Goal: Browse casually

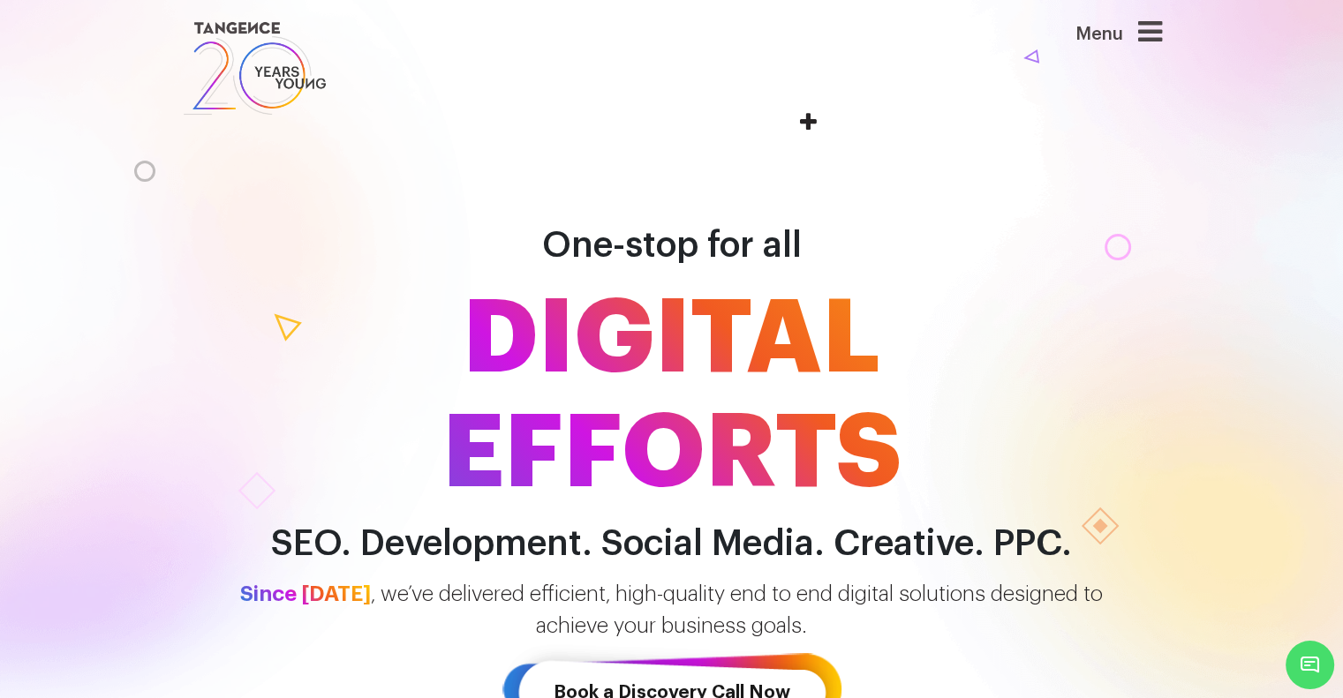
click at [1154, 28] on icon at bounding box center [1150, 32] width 24 height 28
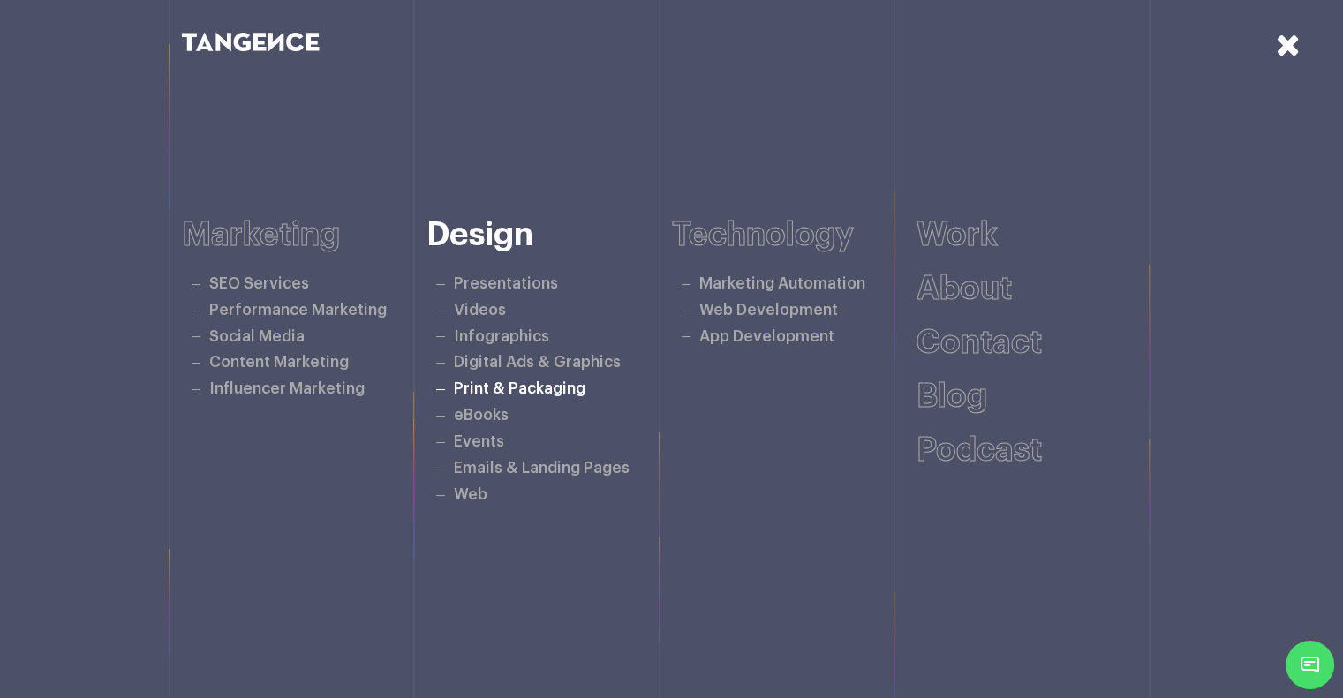
scroll to position [706, 0]
click at [1297, 35] on icon at bounding box center [1288, 44] width 25 height 31
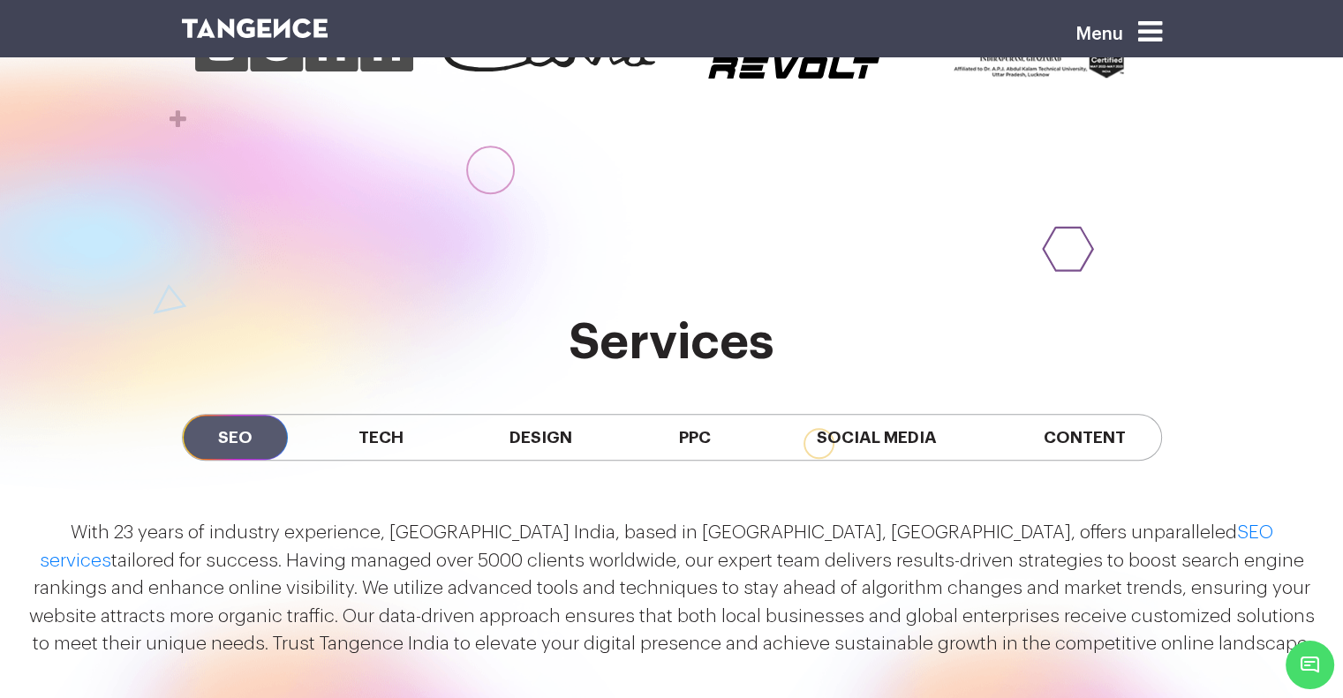
scroll to position [1221, 0]
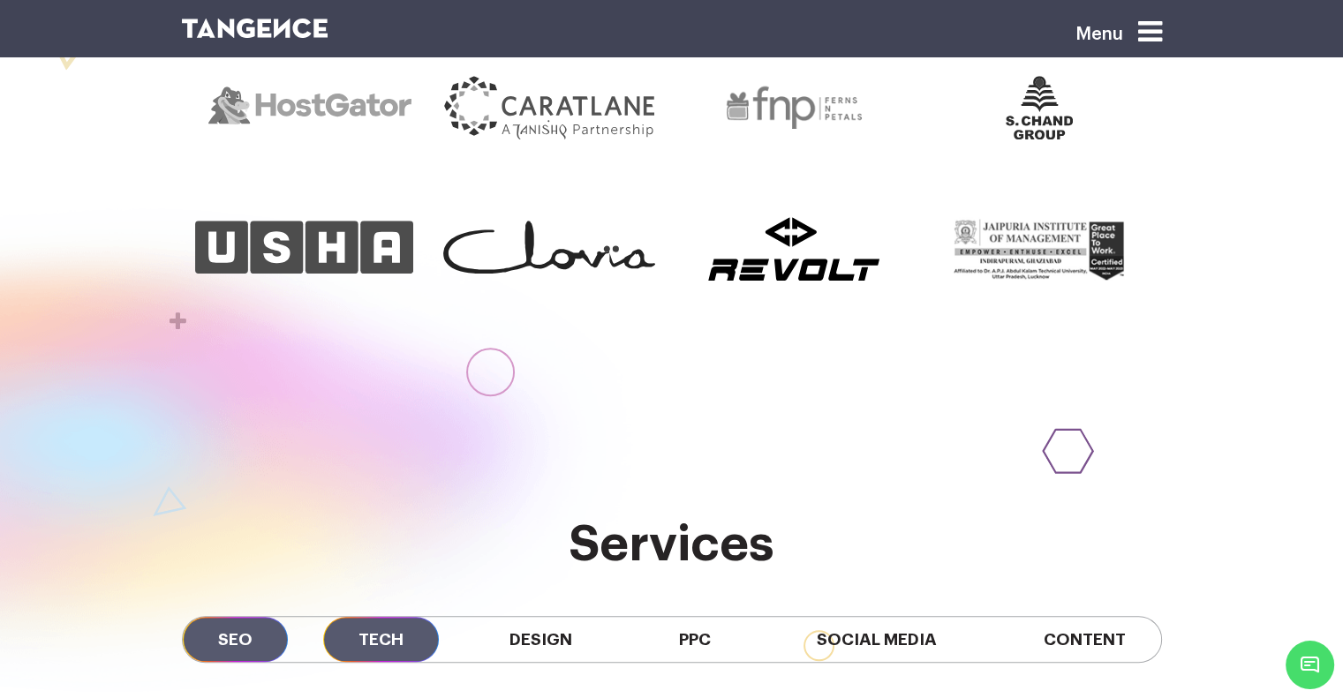
click at [388, 617] on span "Tech" at bounding box center [381, 639] width 116 height 45
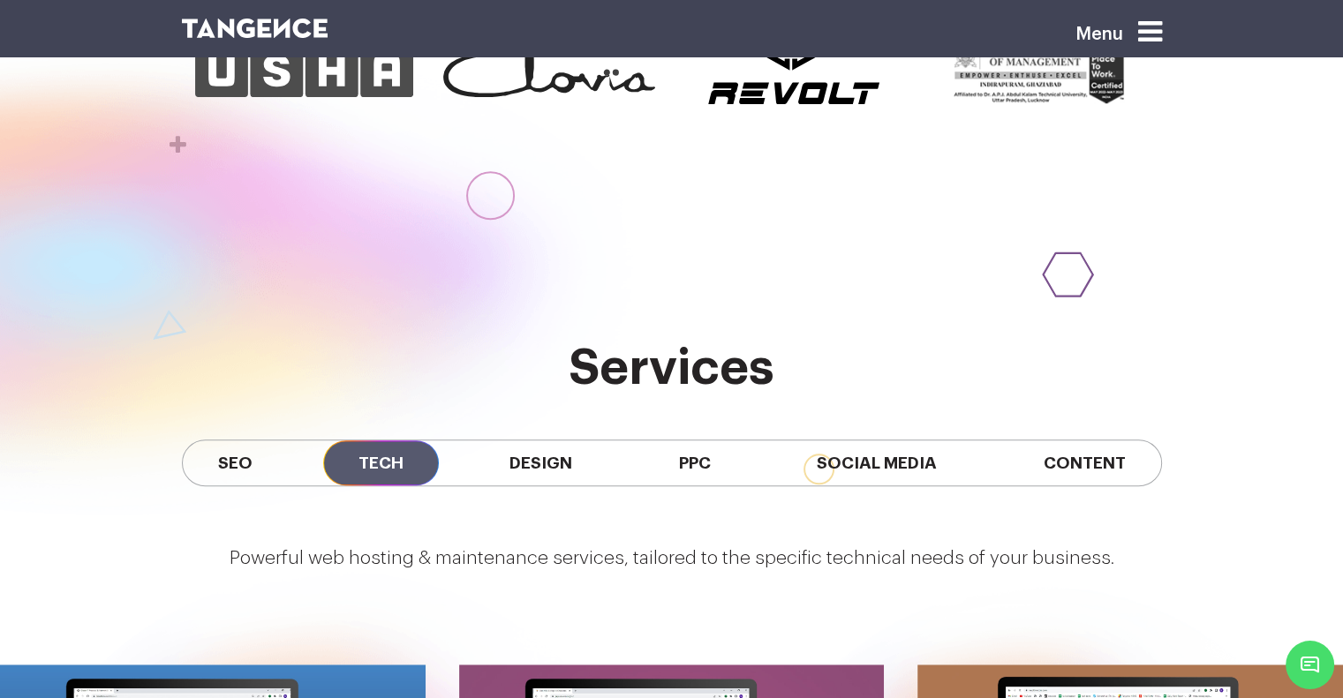
scroll to position [1663, 0]
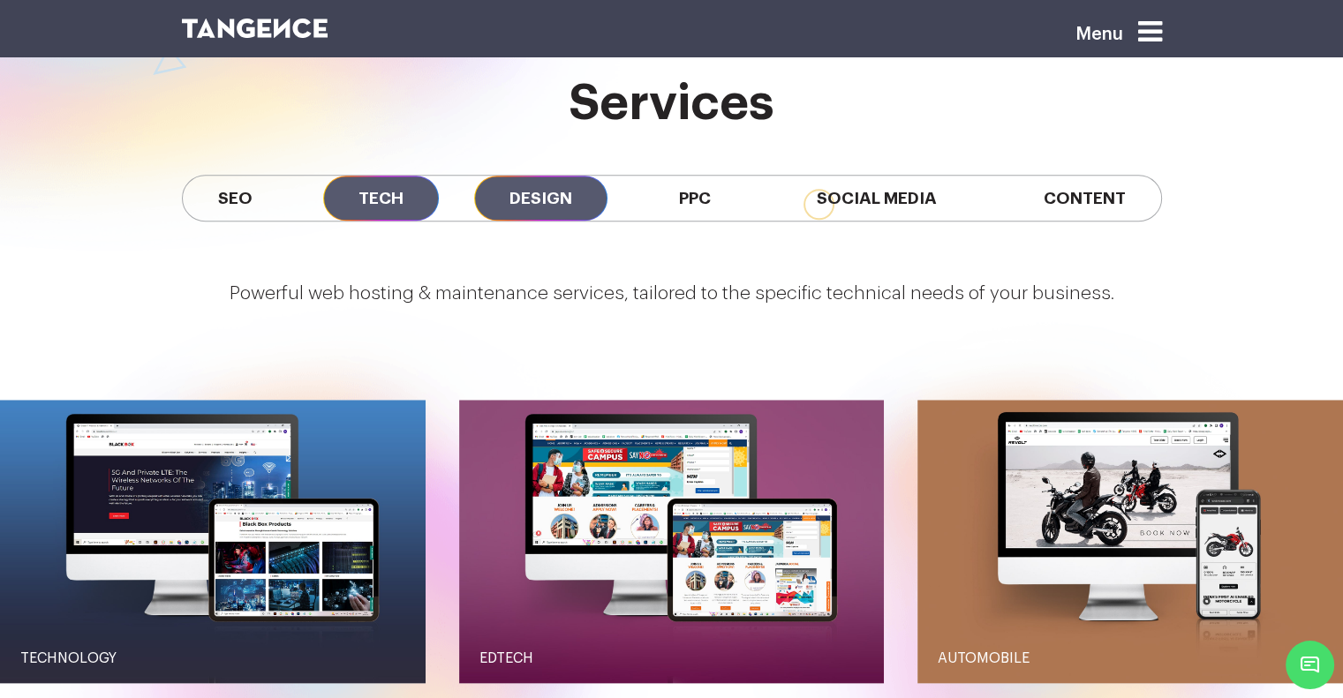
click at [553, 176] on span "Design" at bounding box center [540, 198] width 133 height 45
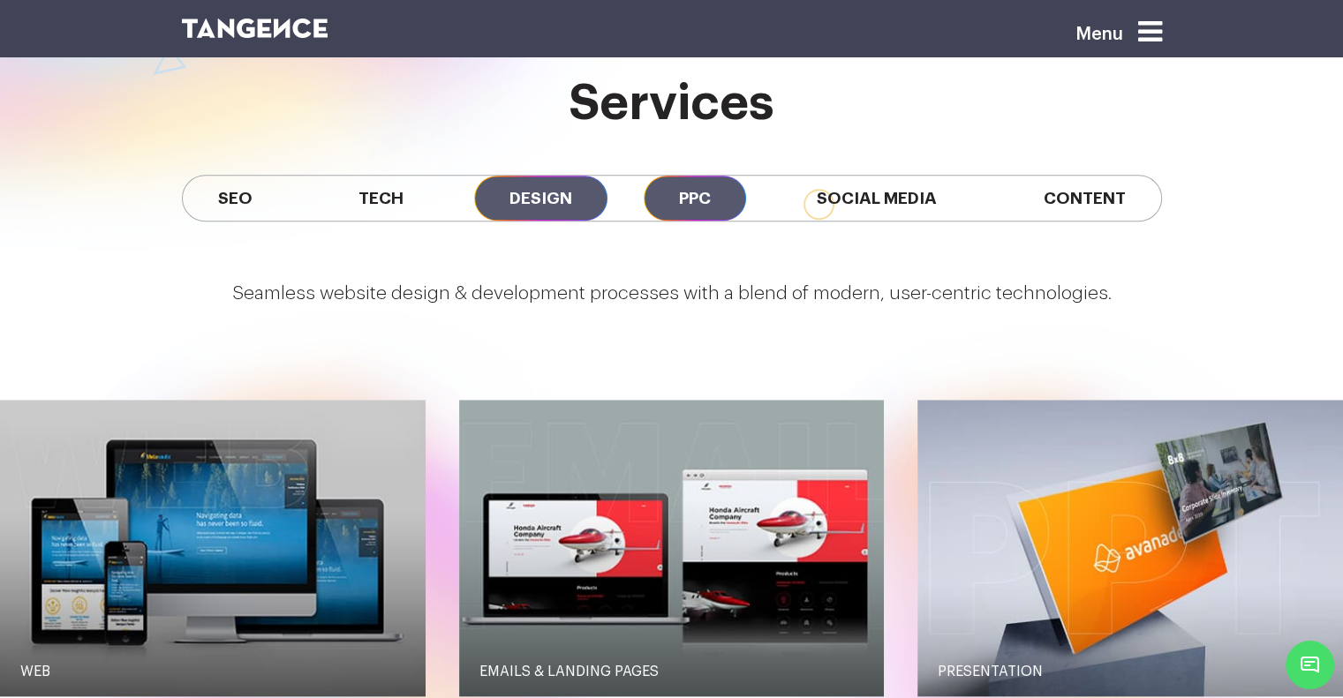
click at [675, 176] on span "PPC" at bounding box center [695, 198] width 102 height 45
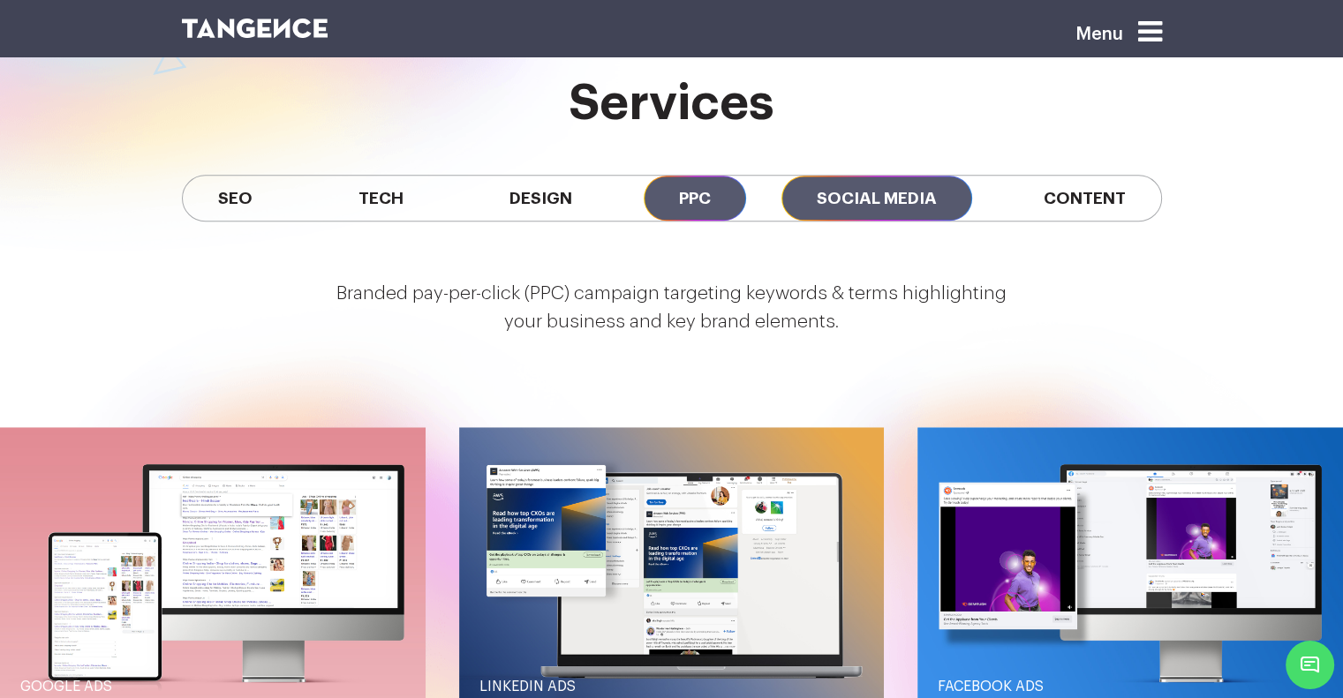
click at [848, 176] on span "Social Media" at bounding box center [876, 198] width 191 height 45
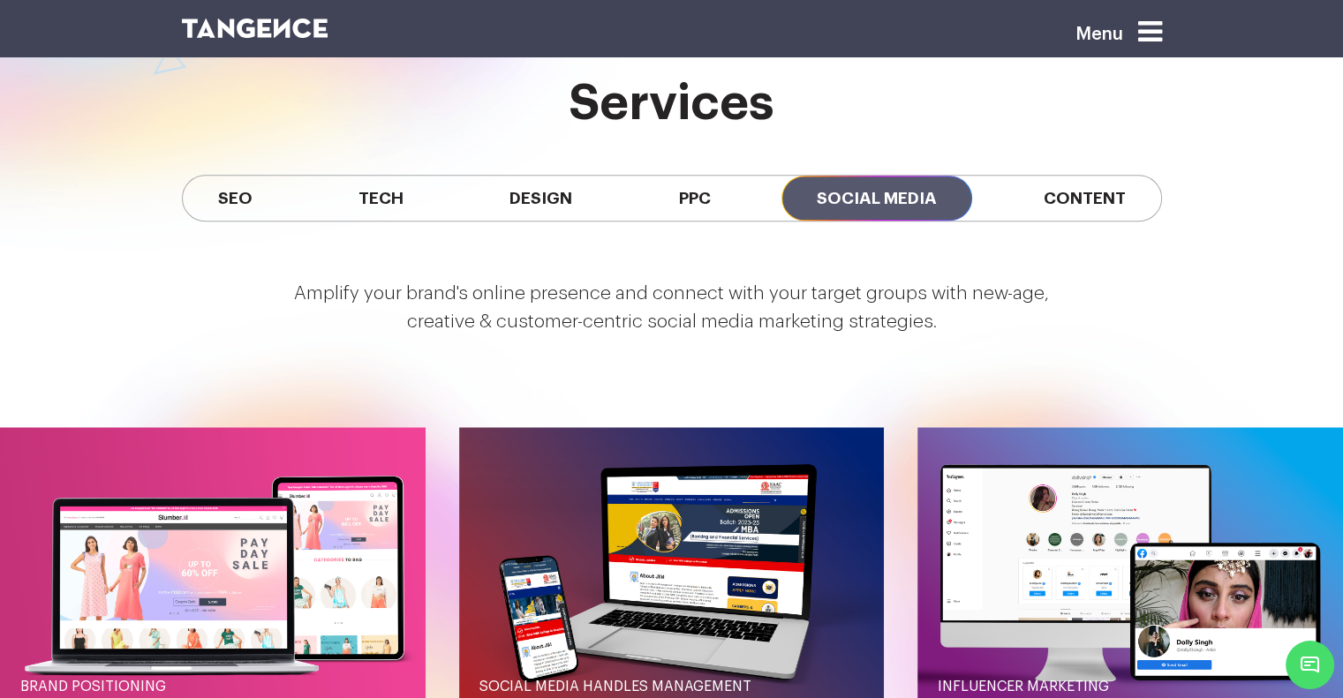
click at [1194, 147] on div "services SEO Tech Design PPC Social Media Content" at bounding box center [671, 171] width 1343 height 190
click at [1132, 176] on span "Content" at bounding box center [1083, 198] width 153 height 45
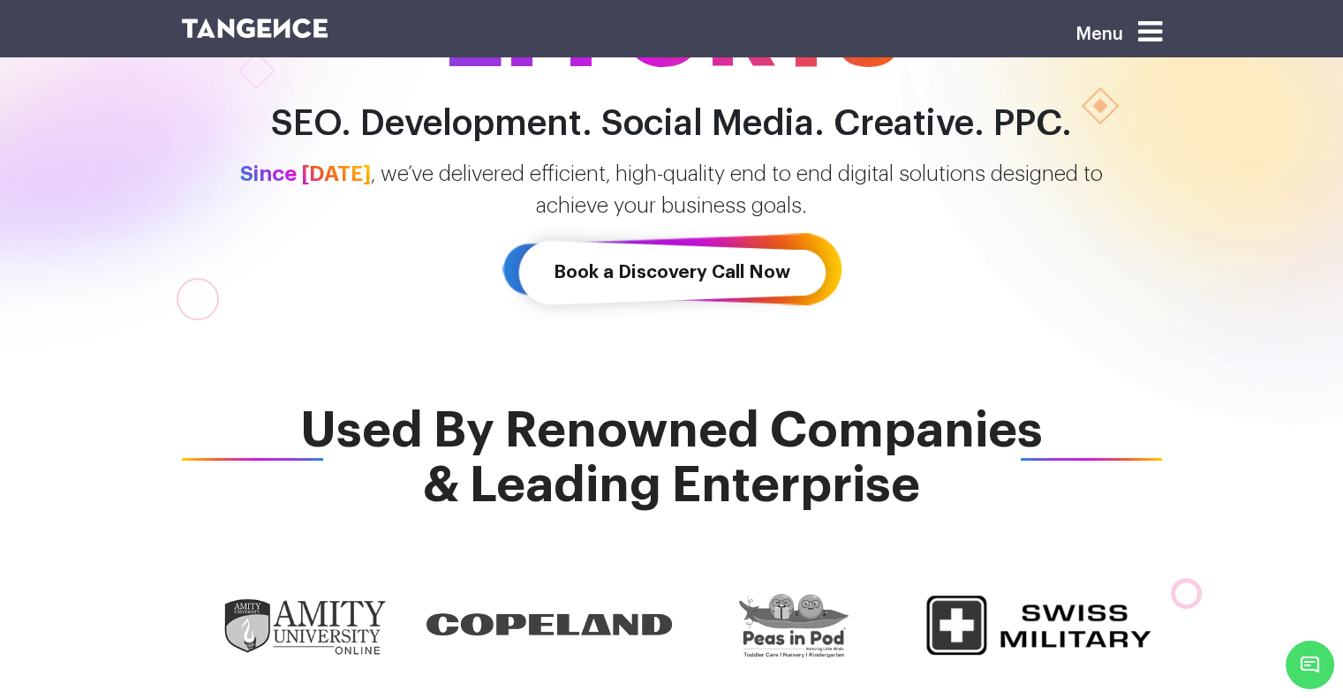
scroll to position [0, 0]
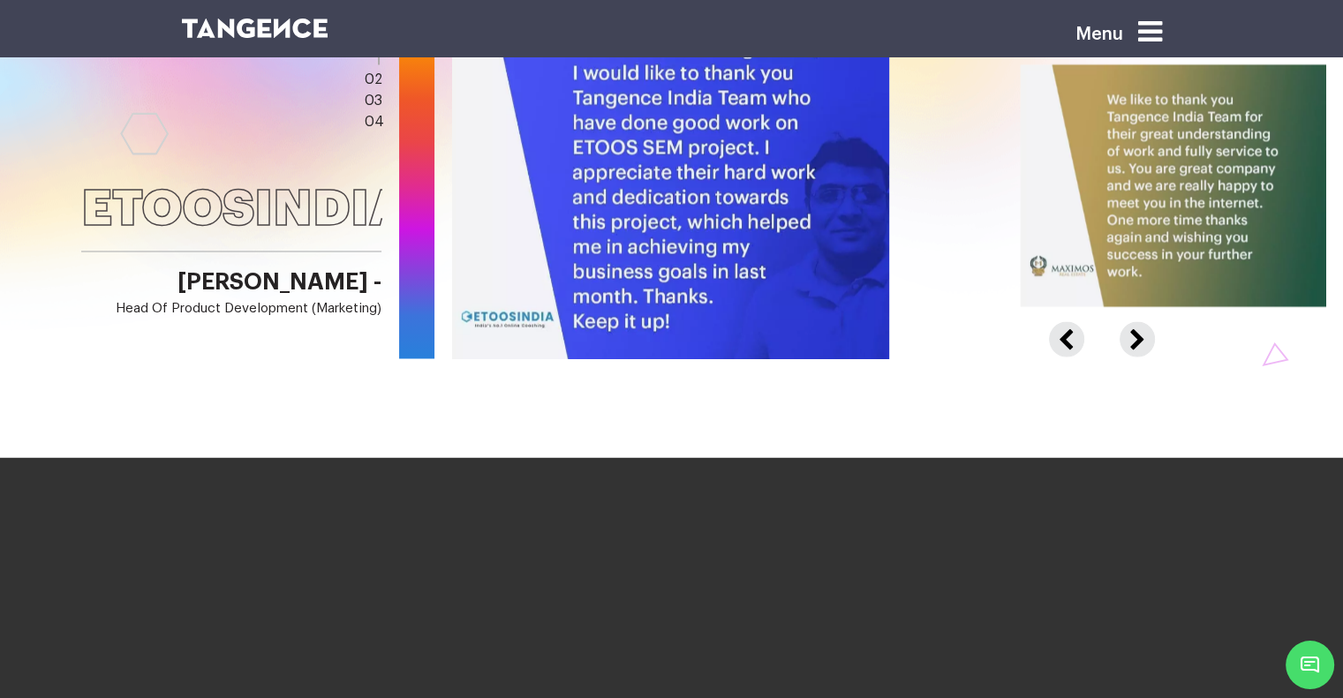
scroll to position [2457, 0]
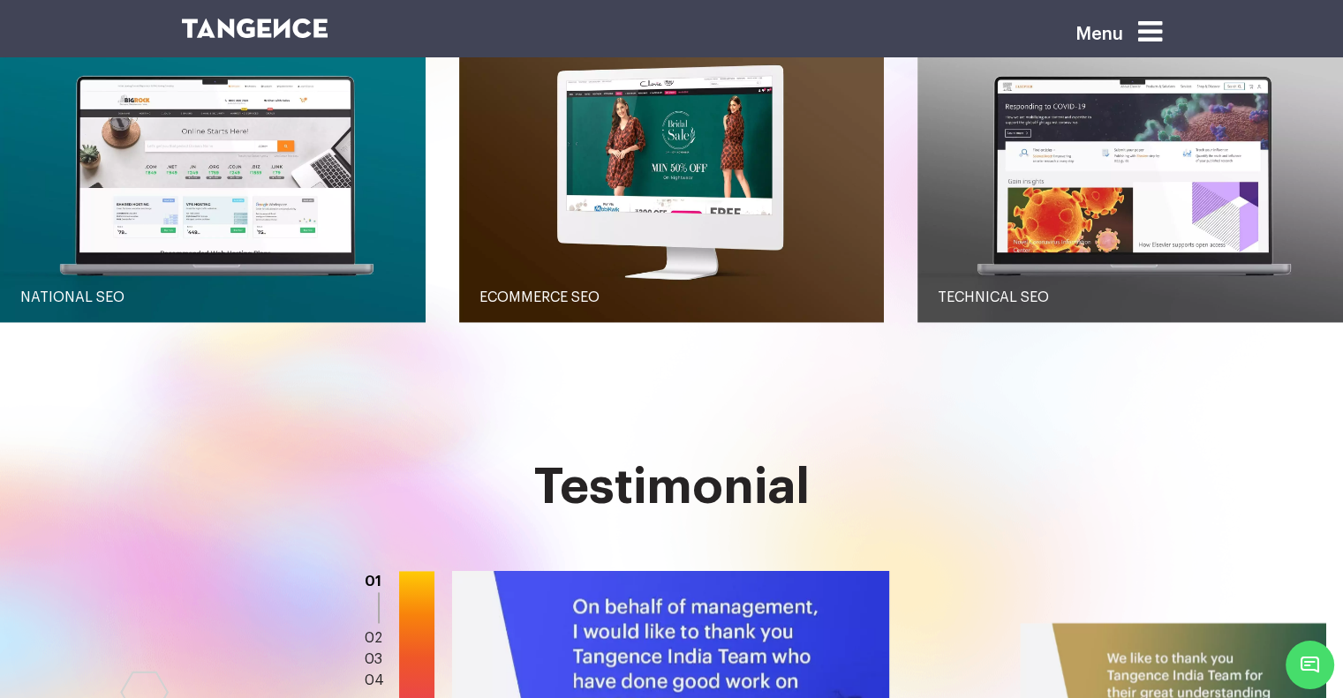
click at [1156, 20] on icon at bounding box center [1150, 32] width 24 height 28
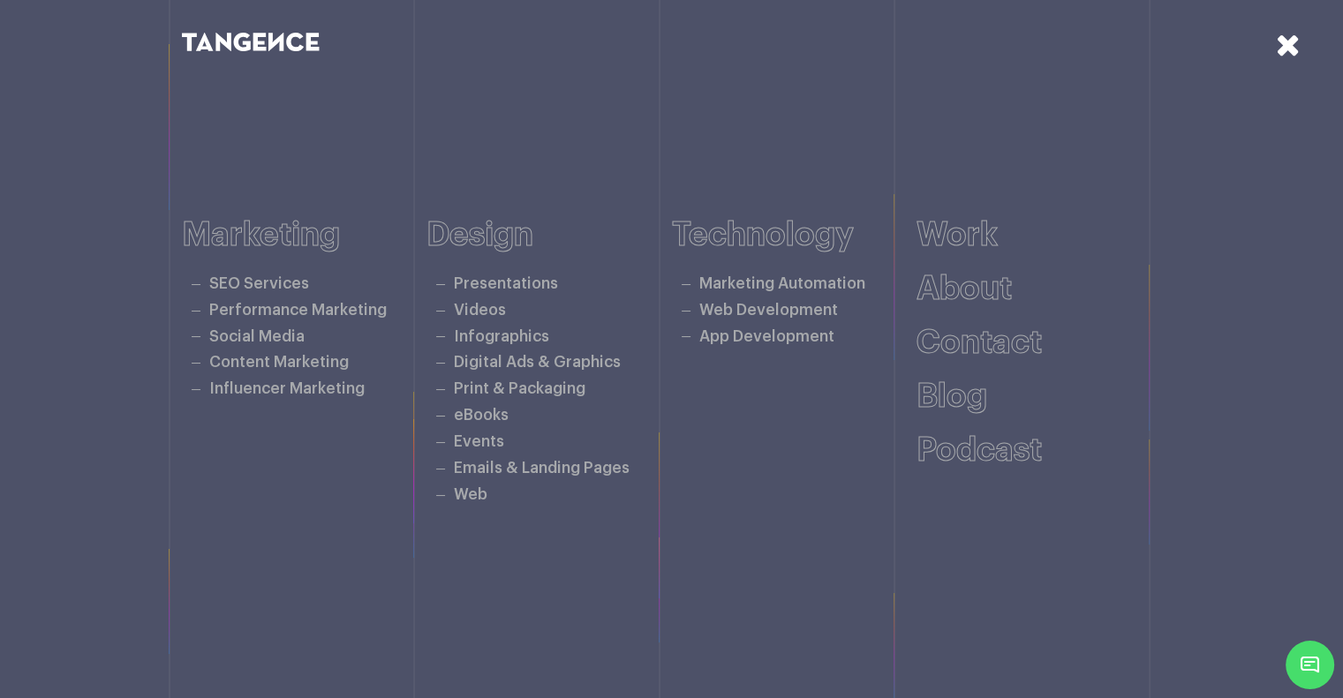
click at [1288, 42] on icon at bounding box center [1288, 44] width 25 height 31
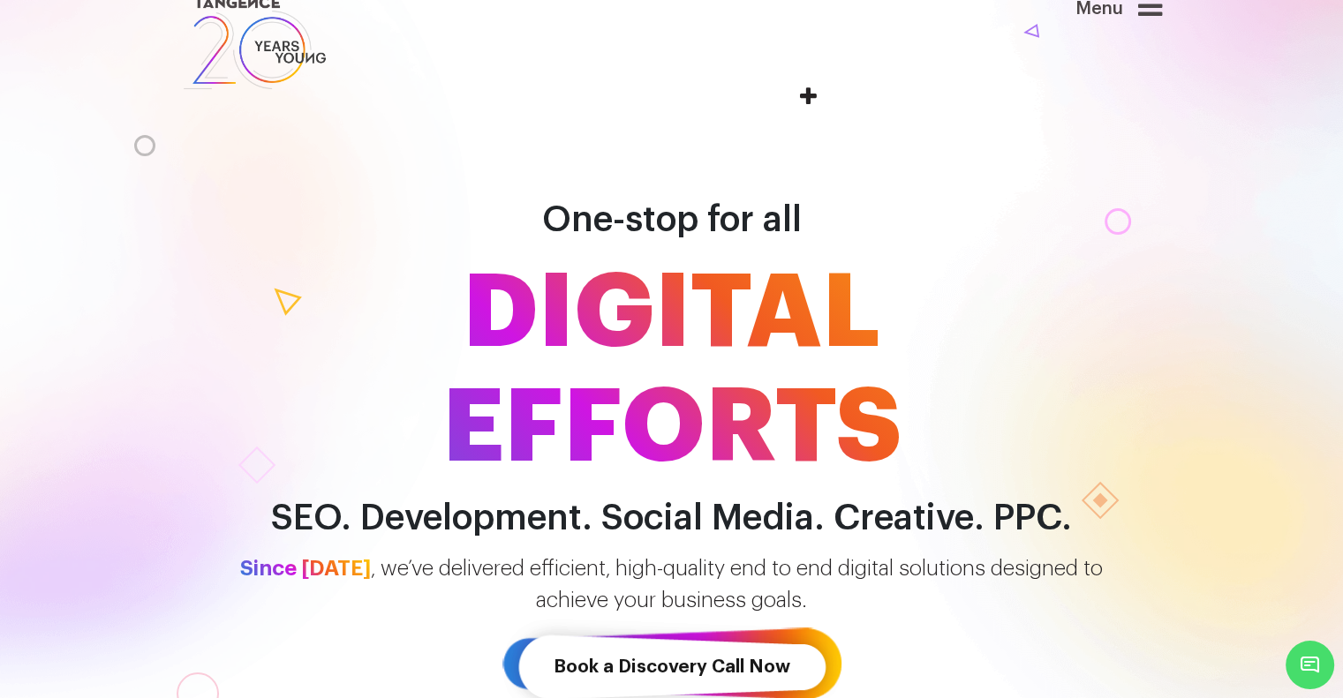
scroll to position [0, 0]
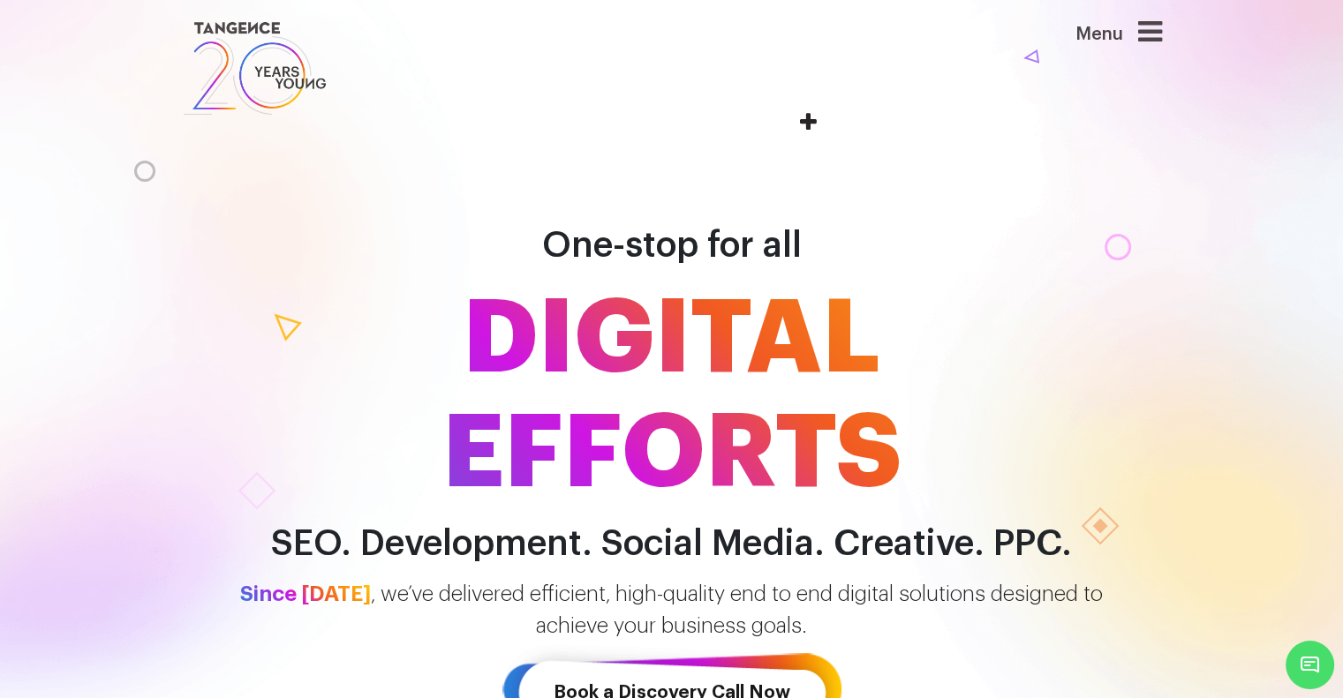
click at [1153, 30] on icon at bounding box center [1150, 32] width 24 height 28
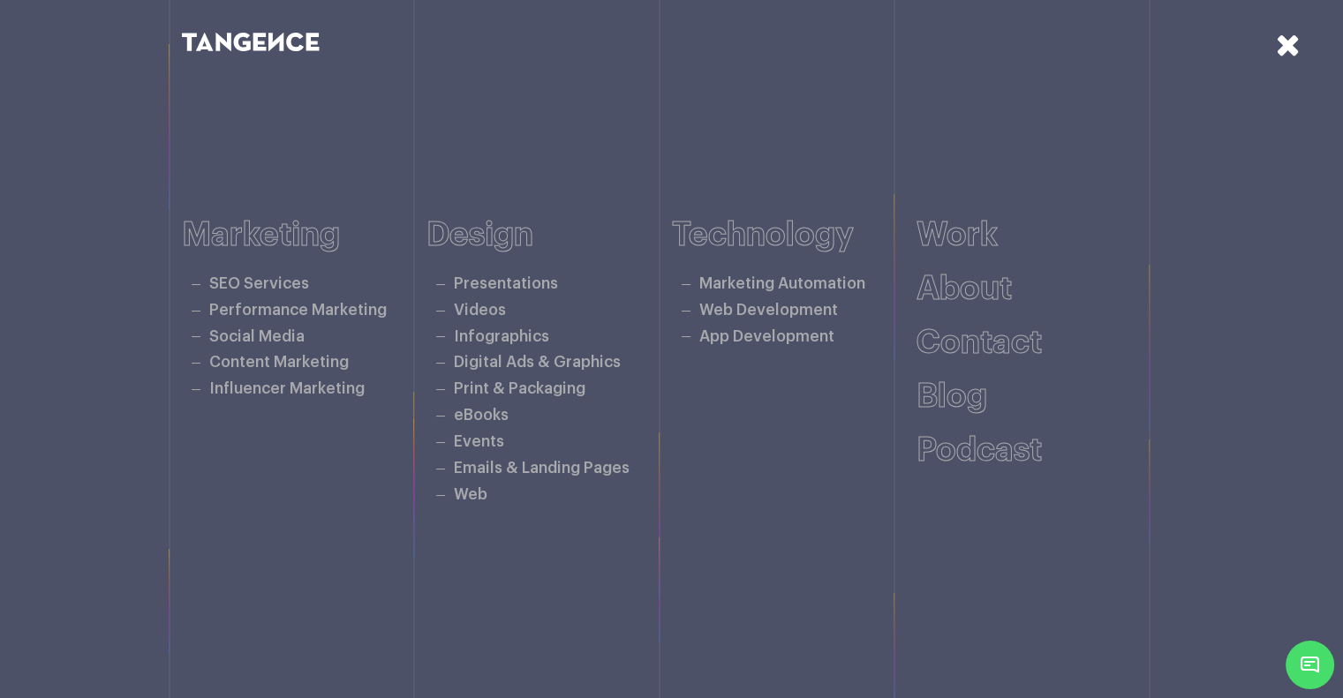
click at [1280, 41] on icon at bounding box center [1288, 44] width 25 height 31
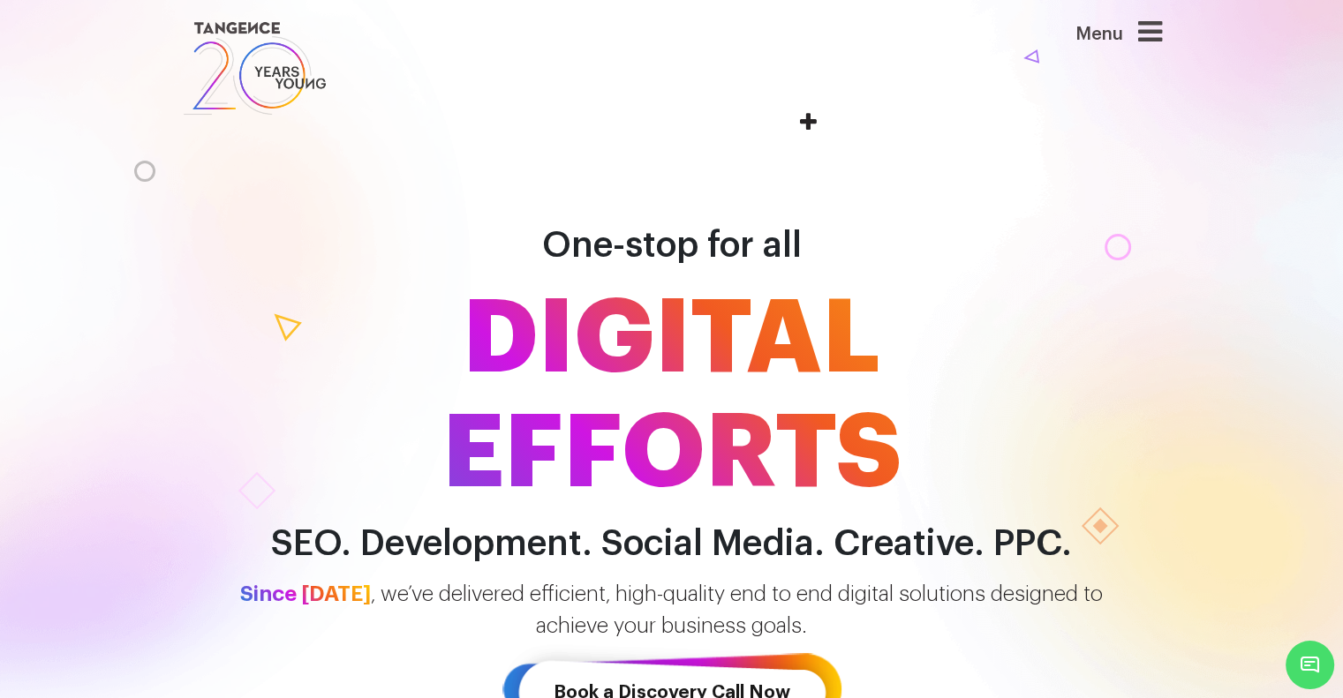
click at [1075, 25] on span "Menu" at bounding box center [1075, 25] width 0 height 0
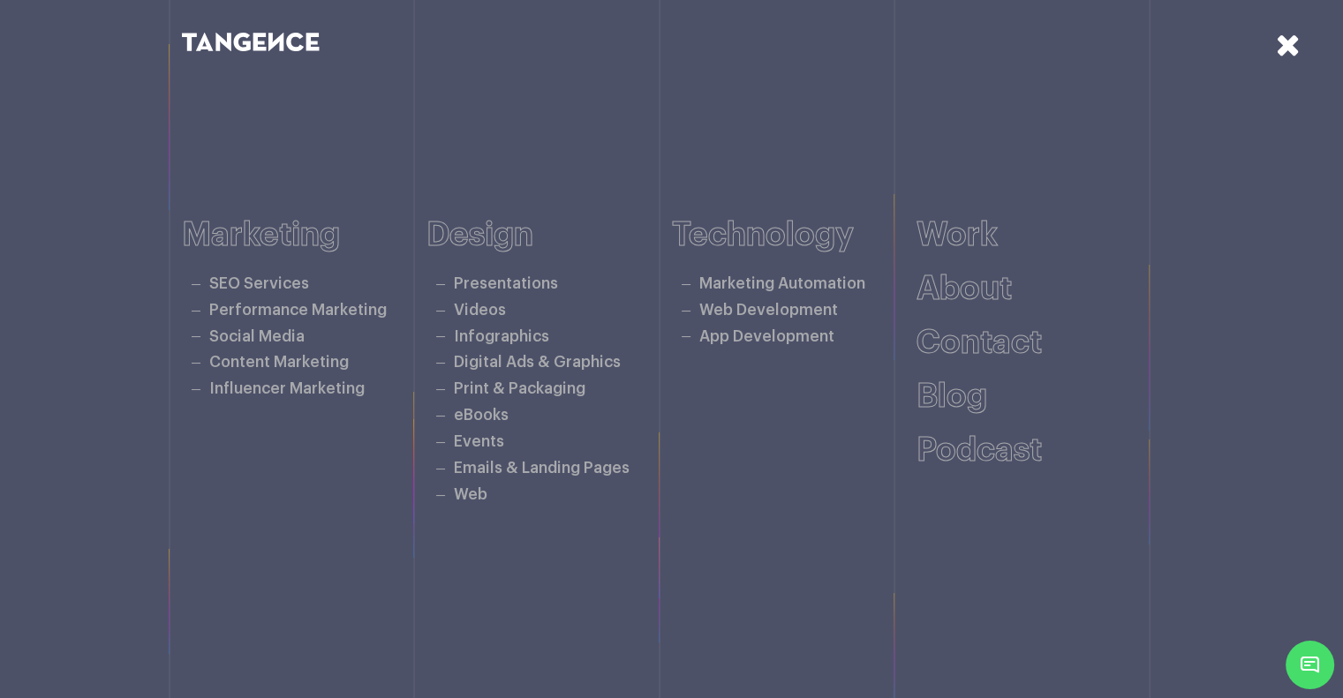
click at [1286, 36] on icon at bounding box center [1288, 44] width 25 height 31
